Goal: Transaction & Acquisition: Purchase product/service

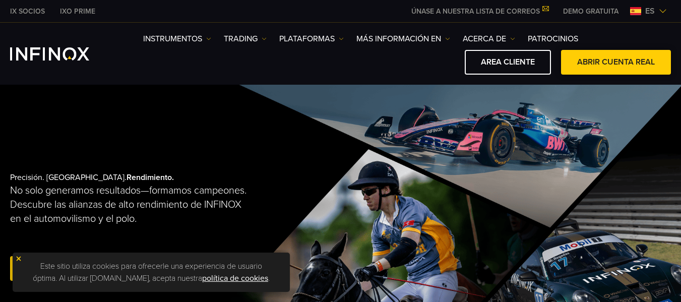
click at [583, 69] on link "ABRIR CUENTA REAL" at bounding box center [616, 62] width 110 height 25
